Goal: Information Seeking & Learning: Learn about a topic

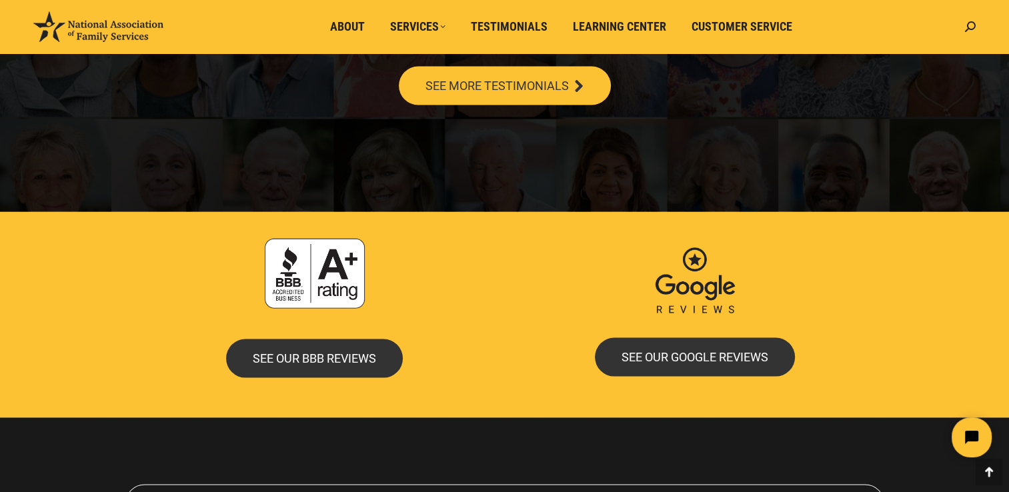
scroll to position [3010, 0]
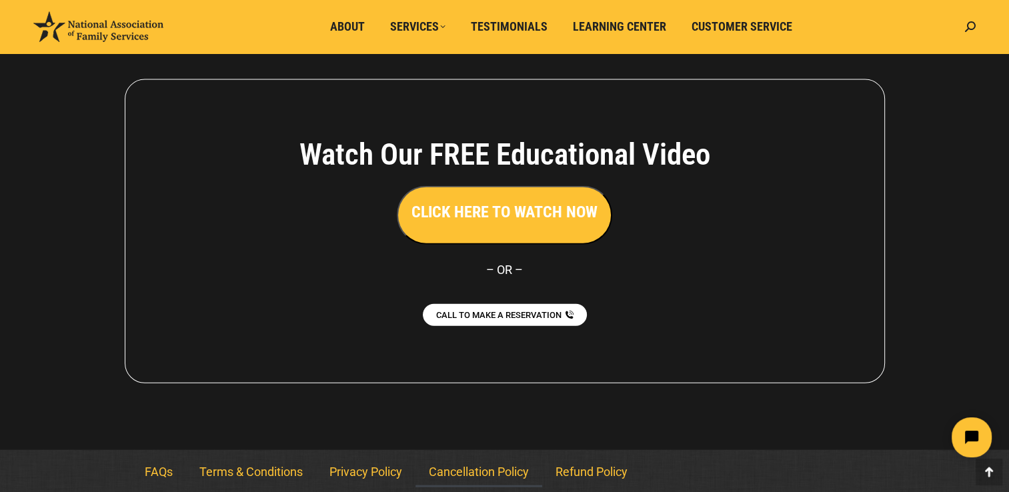
click at [492, 474] on link "Cancellation Policy" at bounding box center [479, 472] width 127 height 31
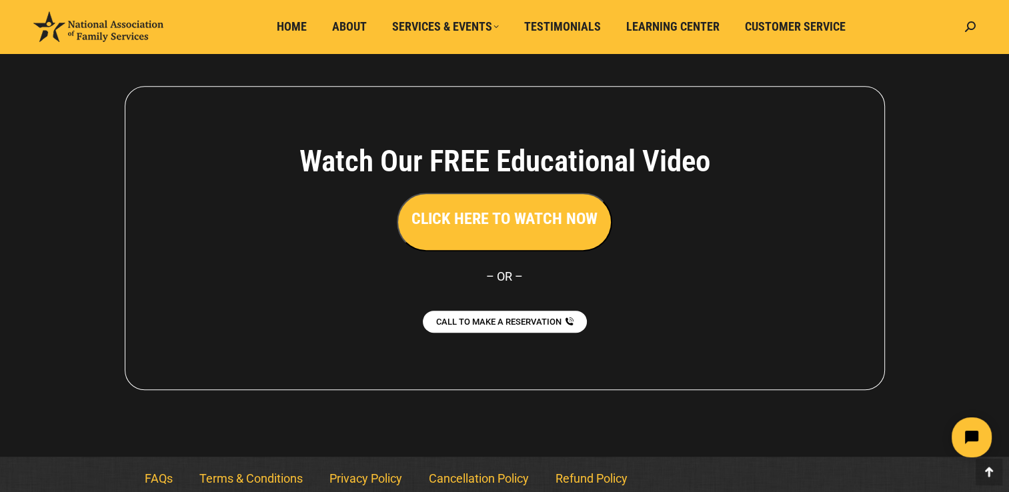
scroll to position [692, 0]
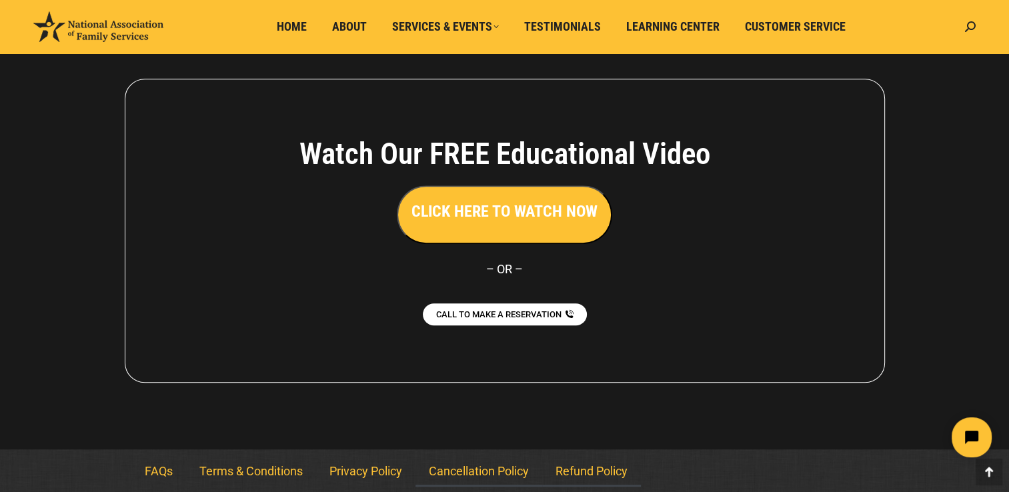
click at [587, 471] on link "Refund Policy" at bounding box center [591, 471] width 99 height 31
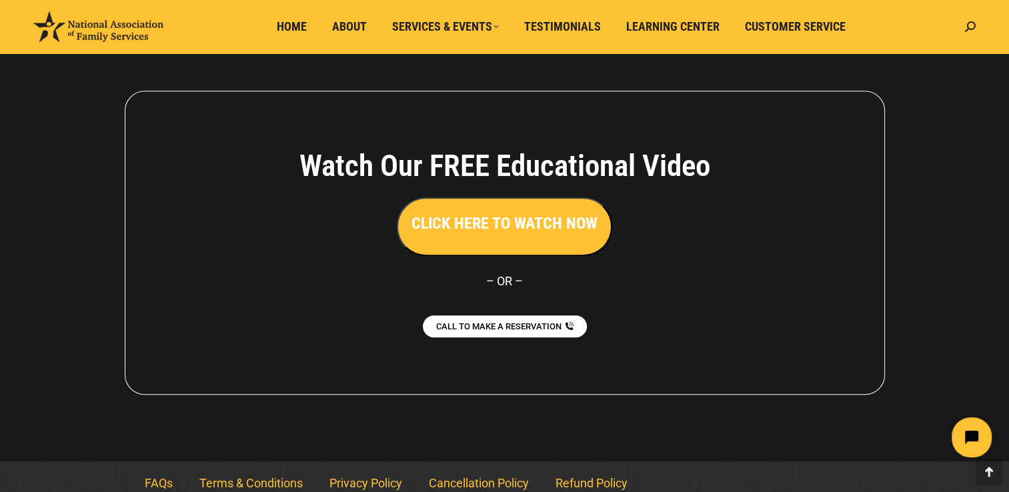
scroll to position [661, 0]
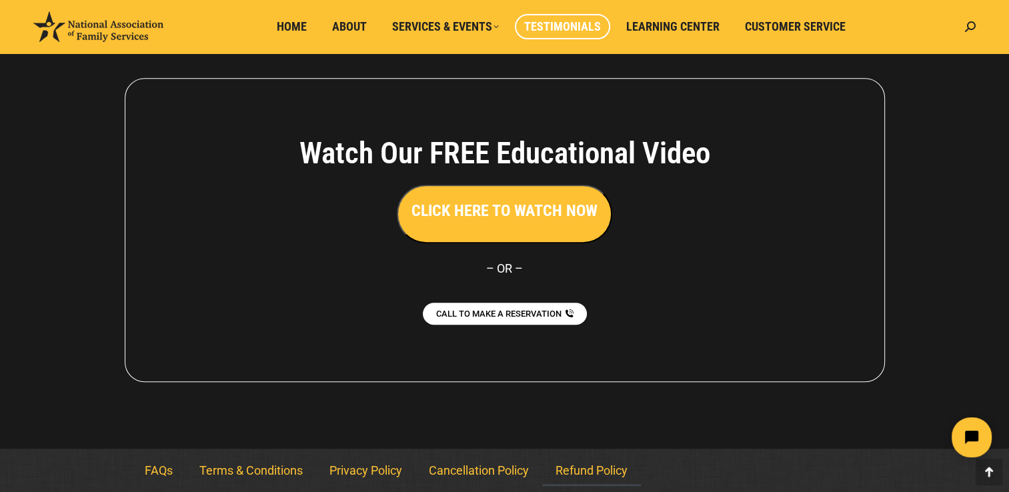
click at [546, 20] on span "Testimonials" at bounding box center [562, 26] width 77 height 15
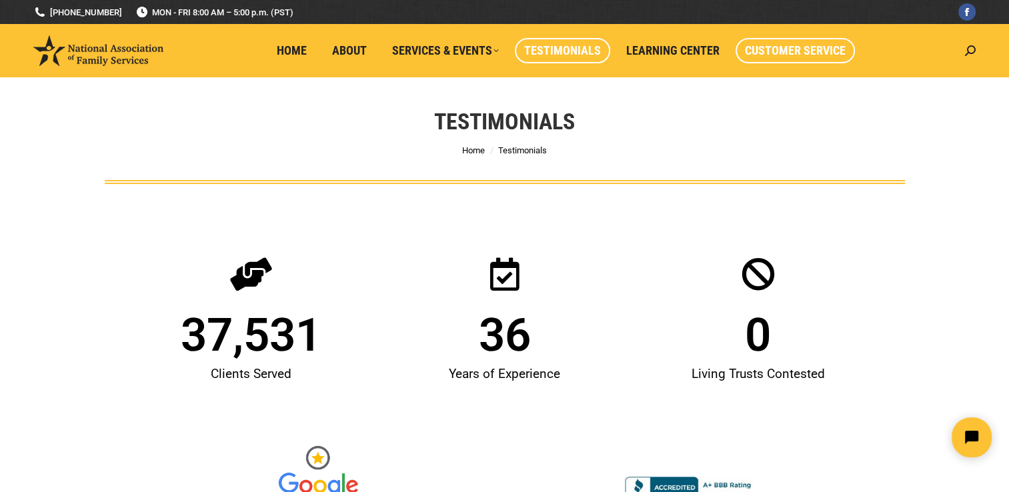
click at [811, 55] on span "Customer Service" at bounding box center [795, 50] width 101 height 15
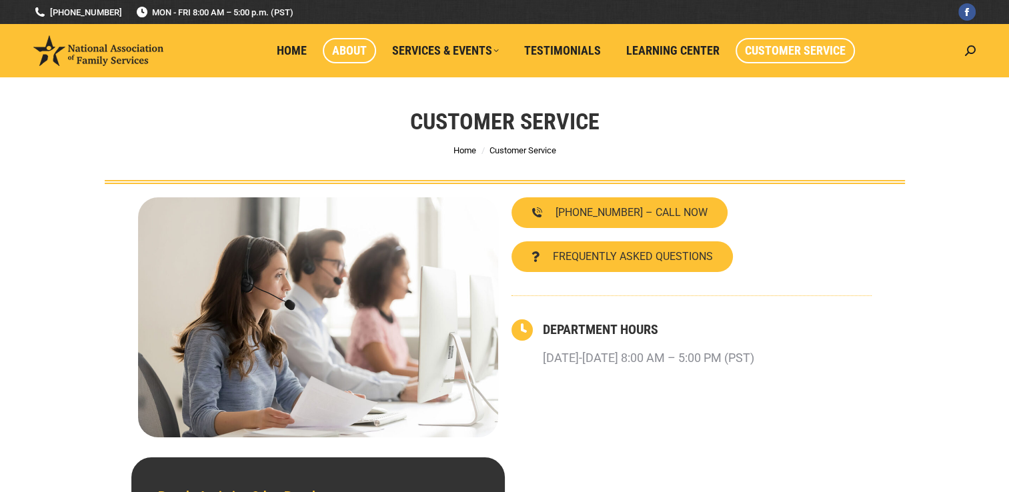
click at [347, 57] on span "About" at bounding box center [349, 50] width 35 height 15
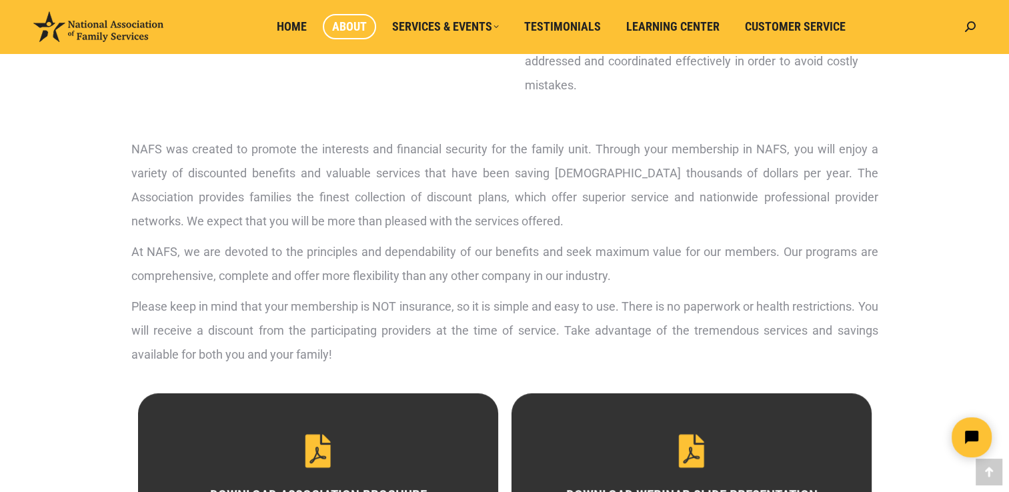
scroll to position [400, 0]
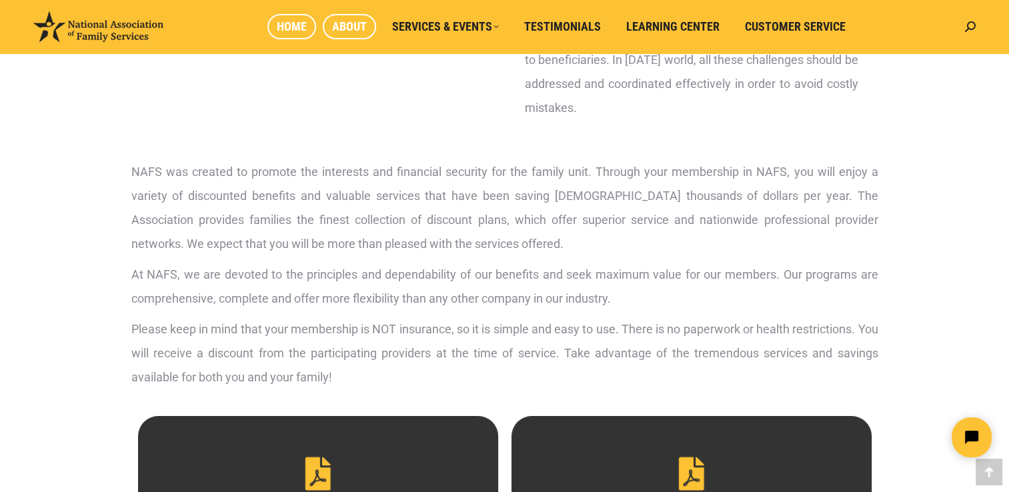
click at [299, 31] on span "Home" at bounding box center [292, 26] width 30 height 15
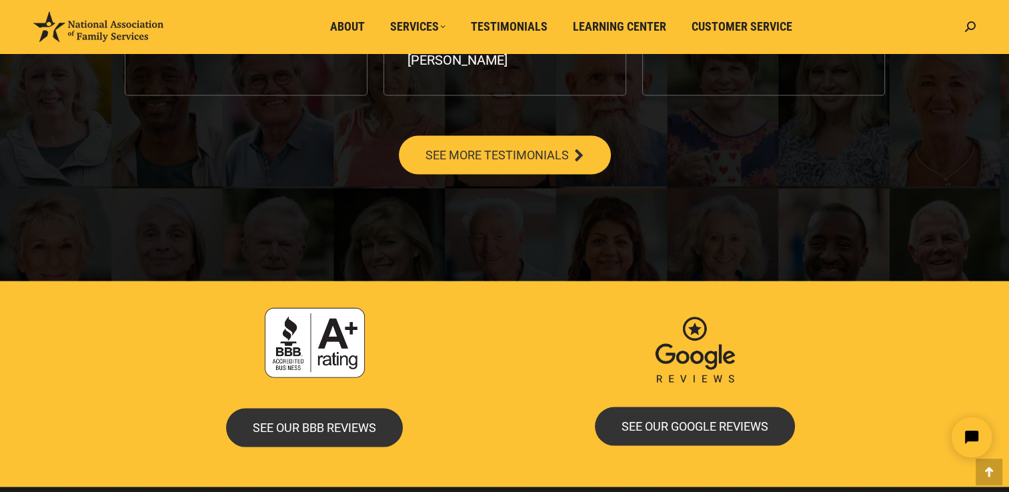
scroll to position [2535, 0]
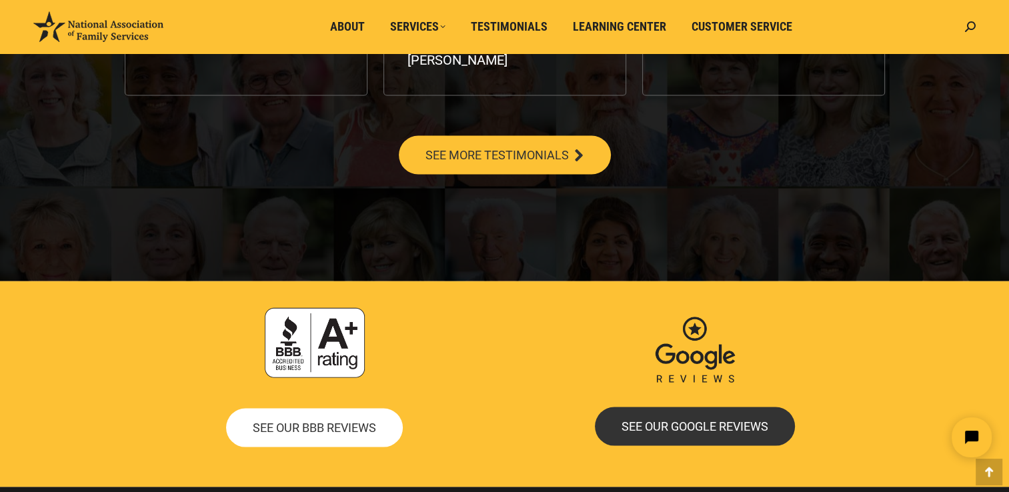
click at [292, 422] on span "SEE OUR BBB REVIEWS" at bounding box center [314, 428] width 123 height 12
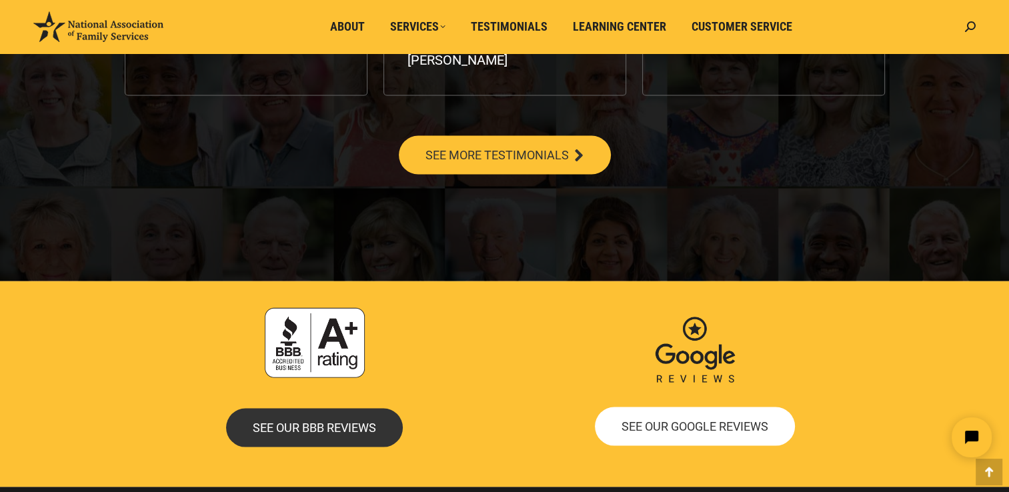
click at [708, 421] on span "SEE OUR GOOGLE REVIEWS" at bounding box center [695, 427] width 147 height 12
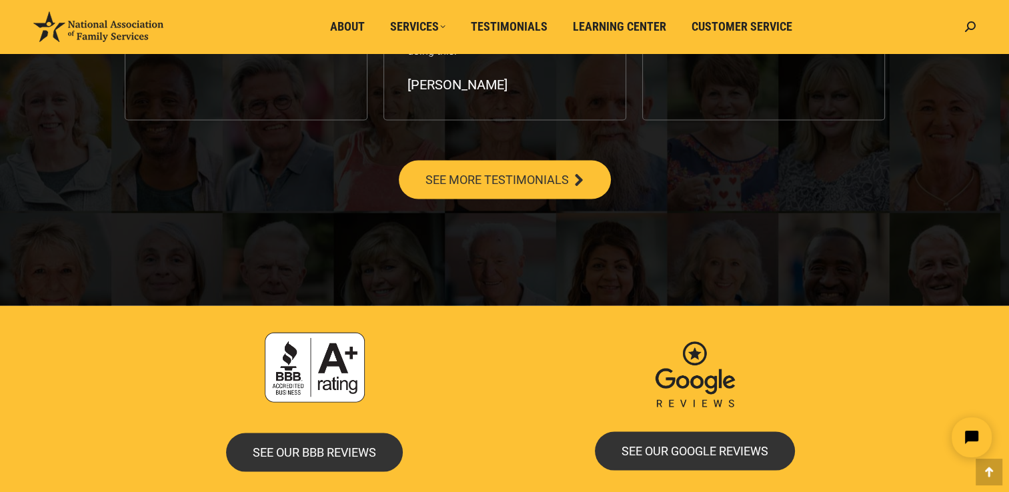
scroll to position [2543, 0]
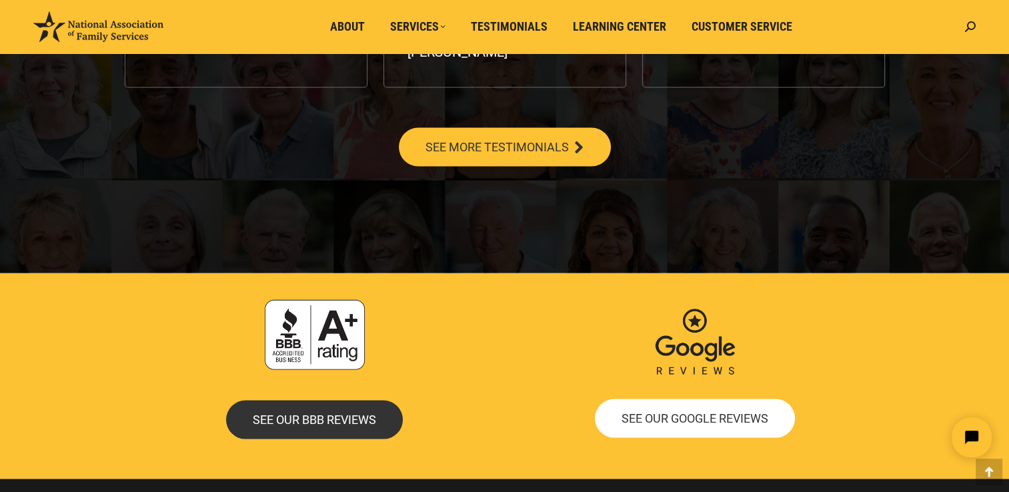
click at [692, 416] on span "SEE OUR GOOGLE REVIEWS" at bounding box center [695, 419] width 147 height 12
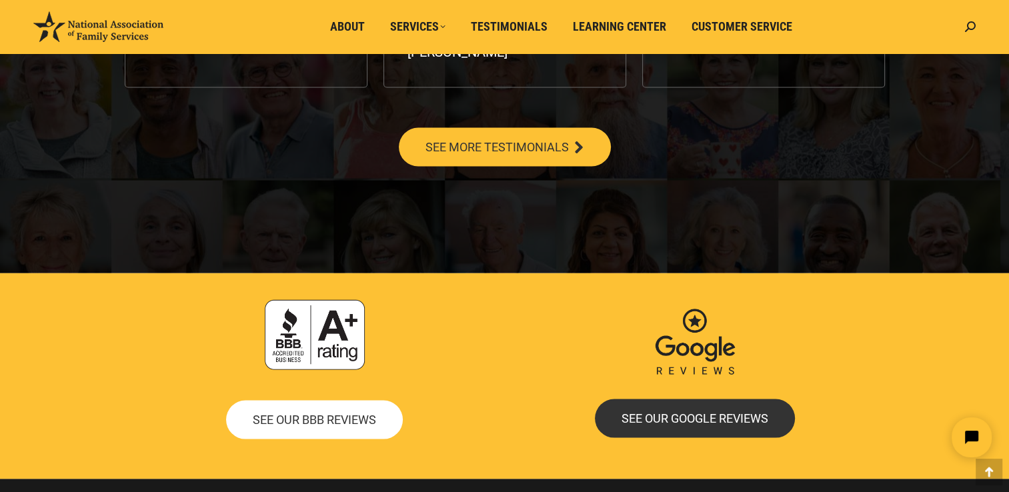
click at [309, 425] on span "SEE OUR BBB REVIEWS" at bounding box center [314, 420] width 123 height 12
